Goal: Transaction & Acquisition: Subscribe to service/newsletter

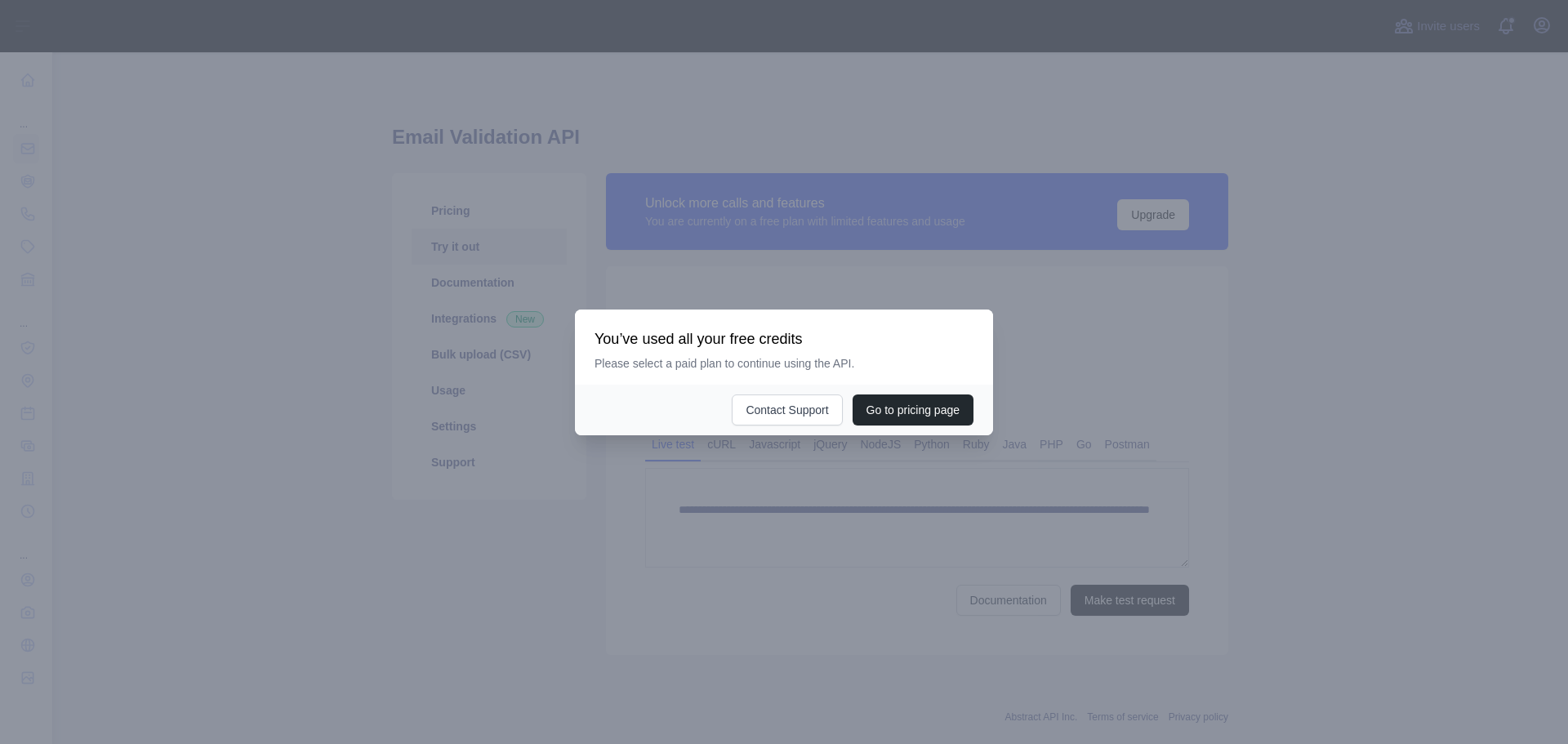
click at [831, 471] on div at bounding box center [784, 372] width 1568 height 744
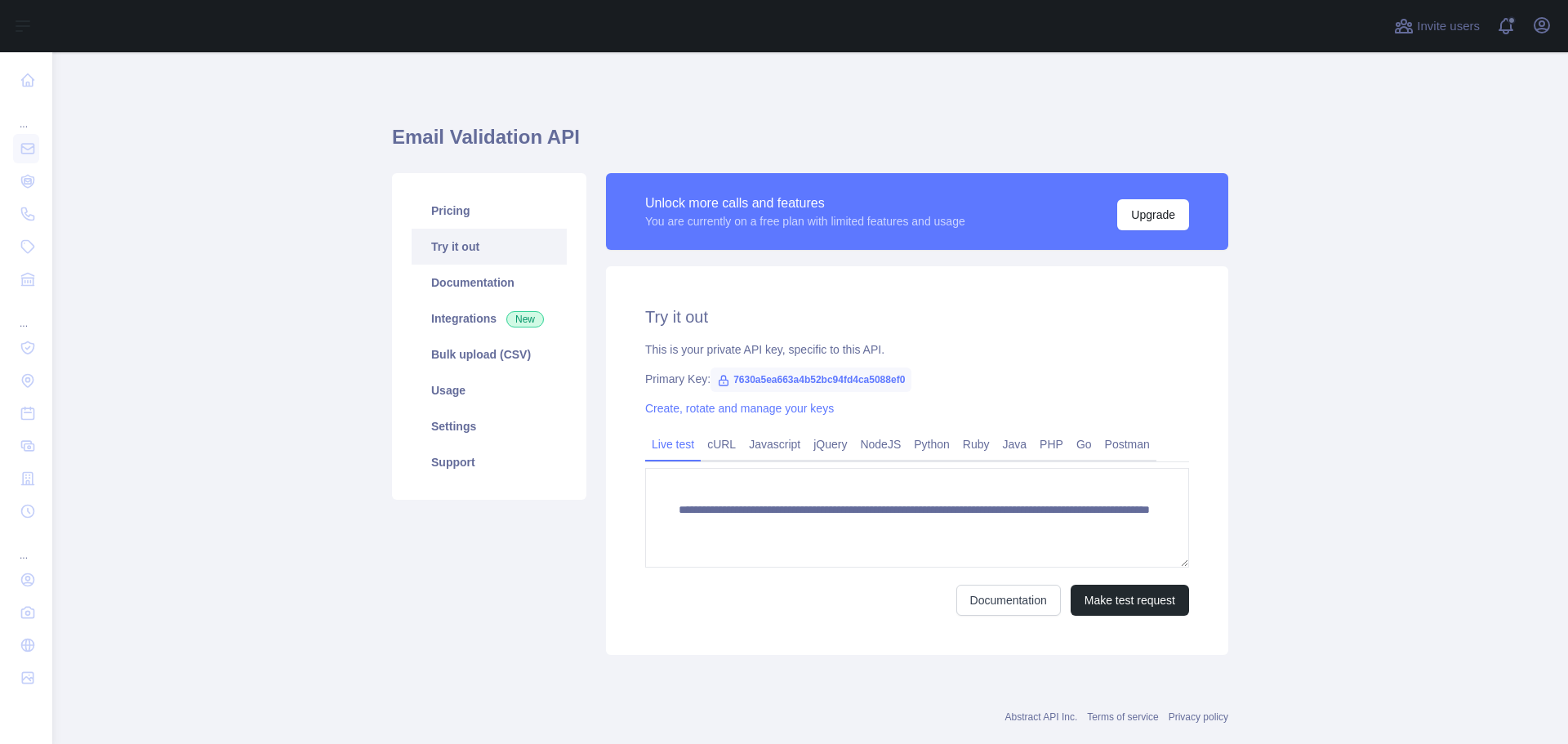
click at [500, 250] on link "Try it out" at bounding box center [489, 247] width 156 height 36
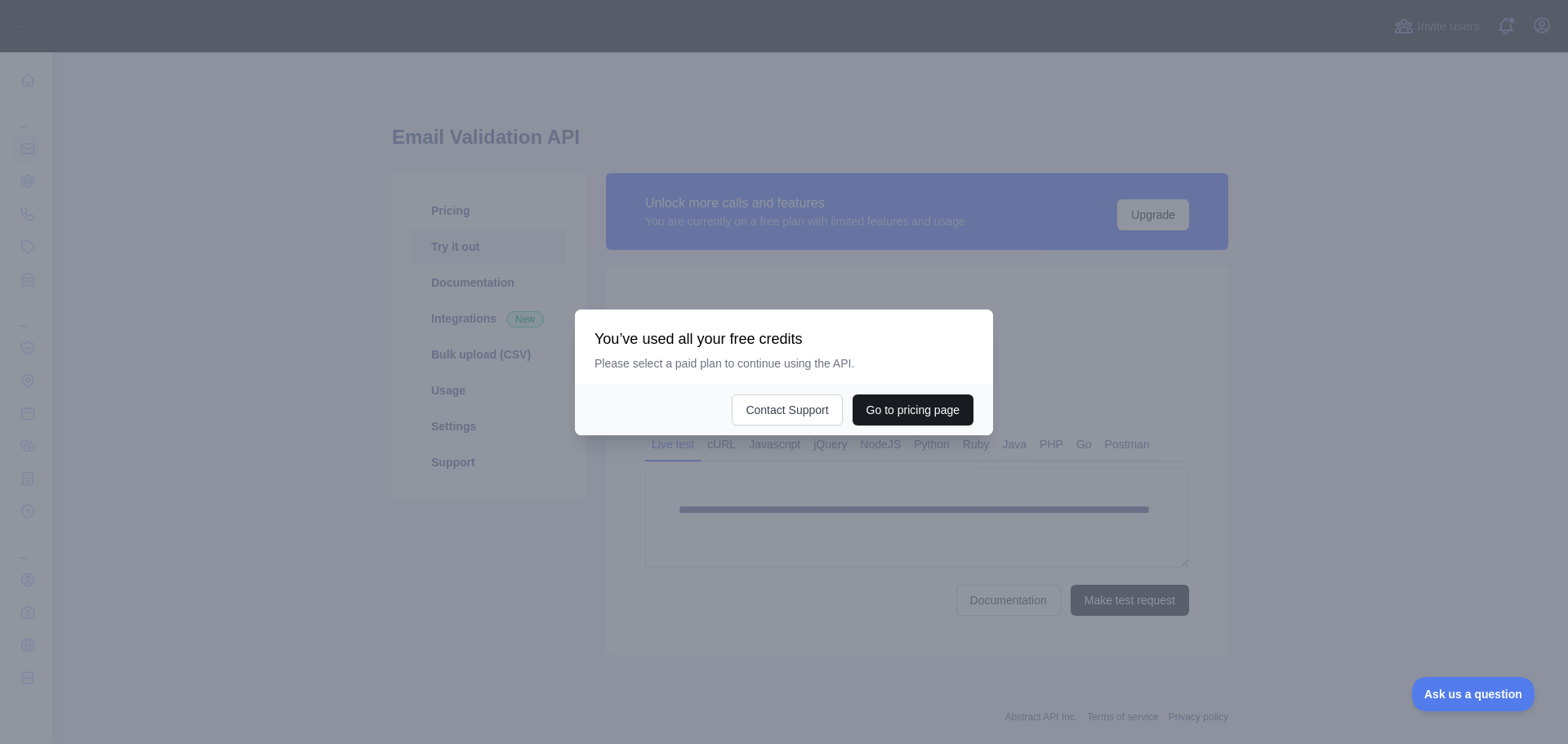
click at [888, 412] on button "Go to pricing page" at bounding box center [913, 410] width 120 height 31
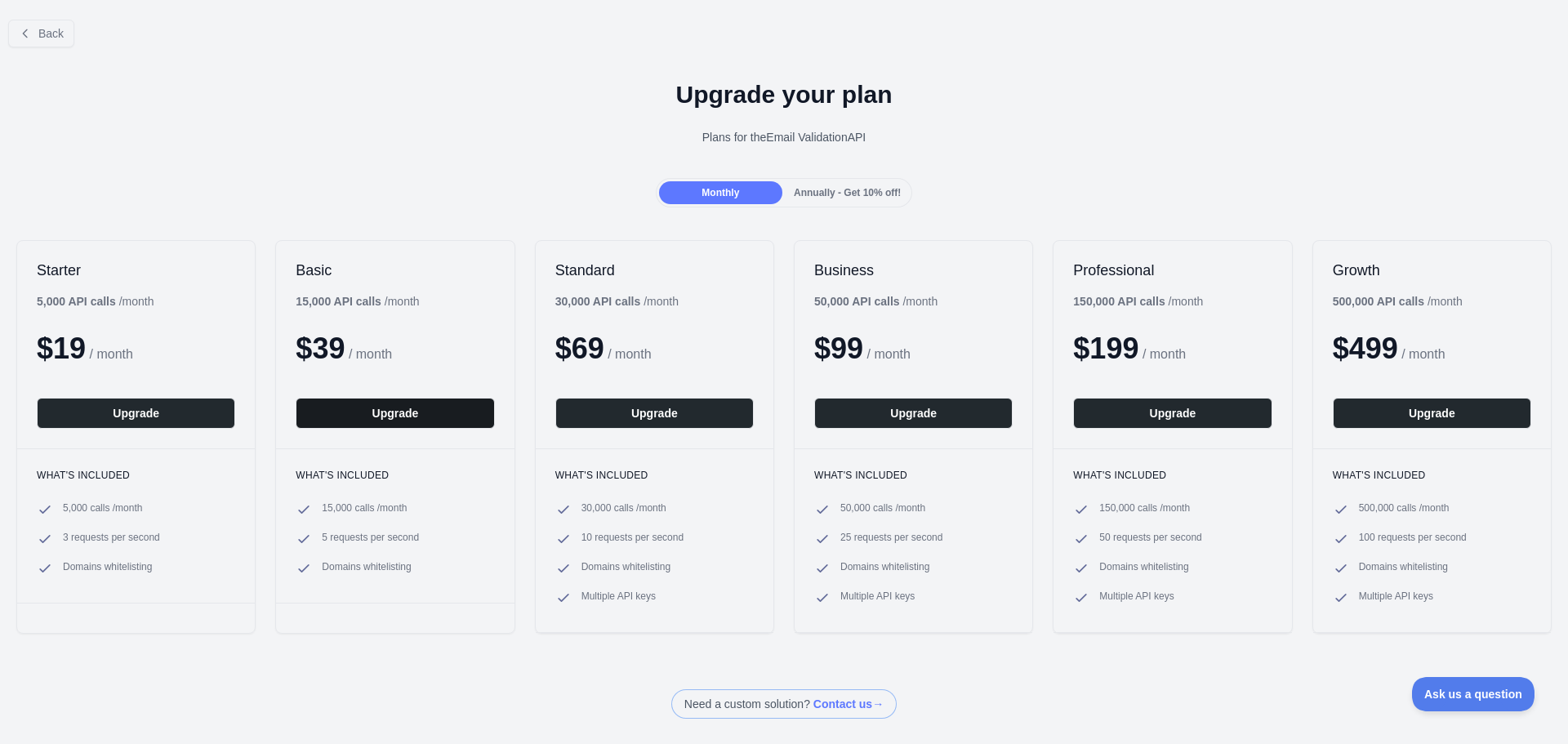
click at [439, 418] on button "Upgrade" at bounding box center [395, 413] width 198 height 31
click at [28, 40] on button "Back" at bounding box center [42, 33] width 66 height 28
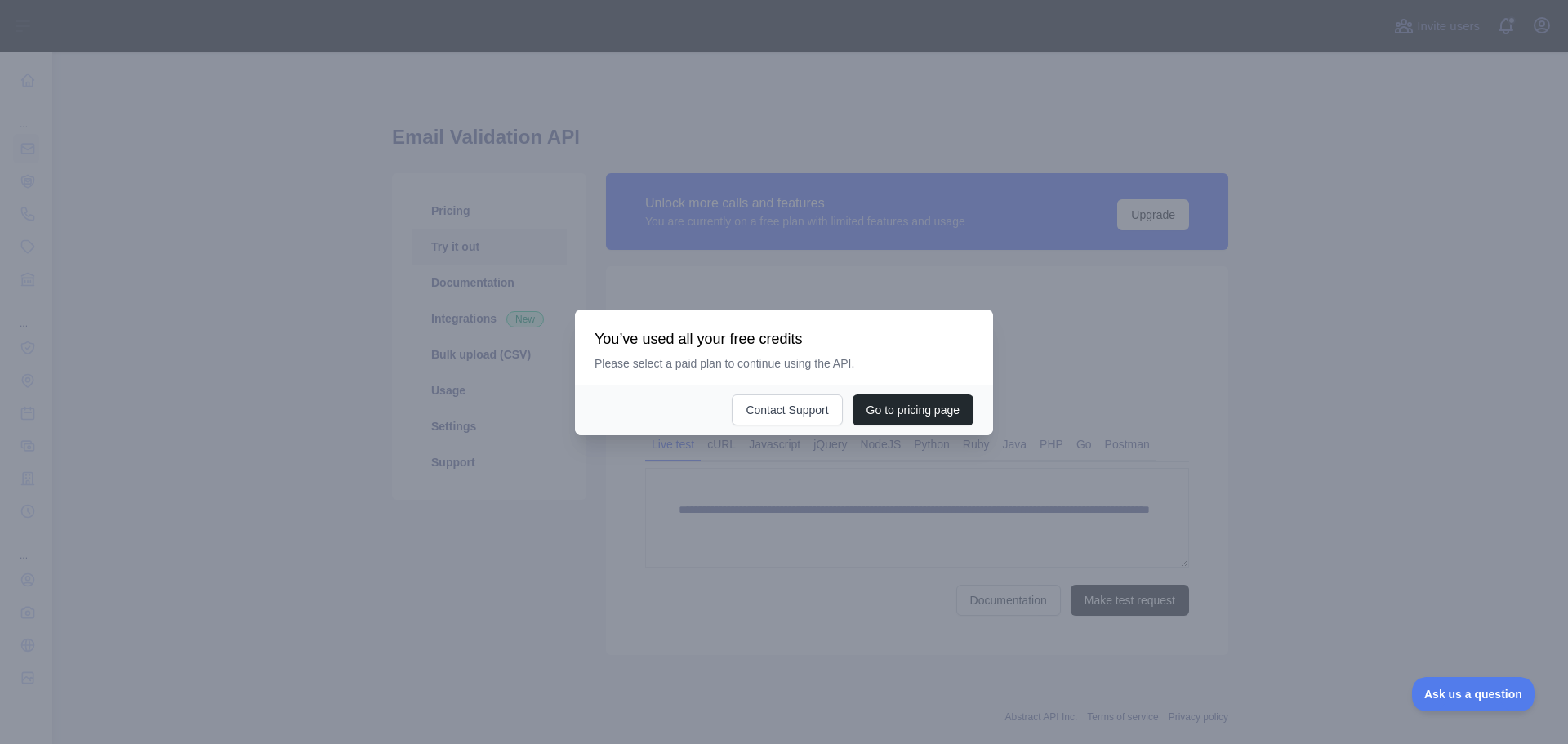
click at [1068, 414] on div at bounding box center [784, 372] width 1568 height 744
